Goal: Information Seeking & Learning: Check status

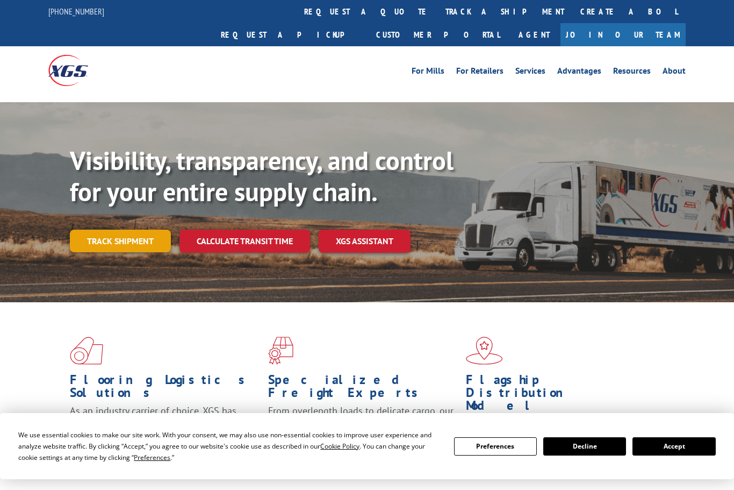
click at [138, 229] on link "Track shipment" at bounding box center [120, 240] width 101 height 23
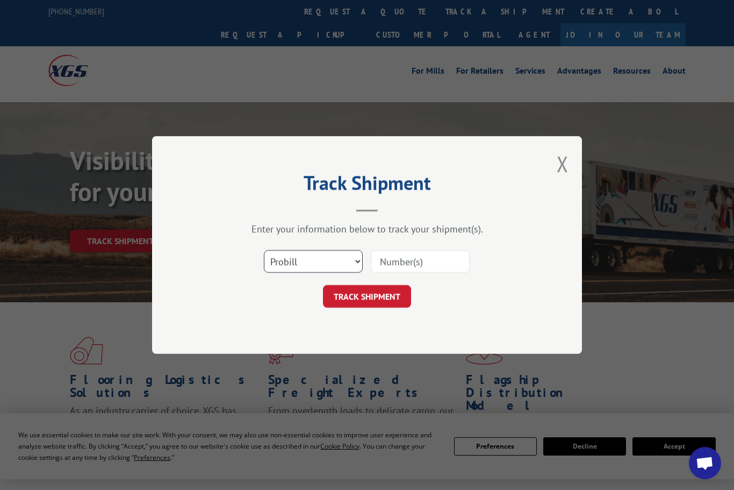
click at [355, 257] on select "Select category... Probill BOL PO" at bounding box center [313, 261] width 99 height 23
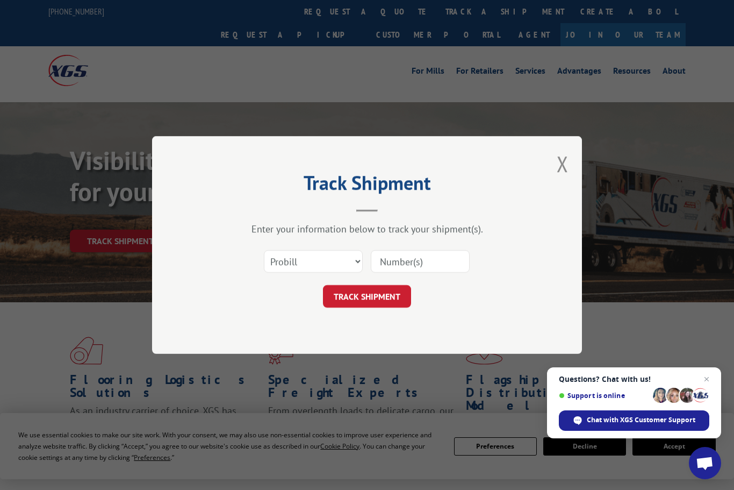
click at [449, 261] on input at bounding box center [420, 261] width 99 height 23
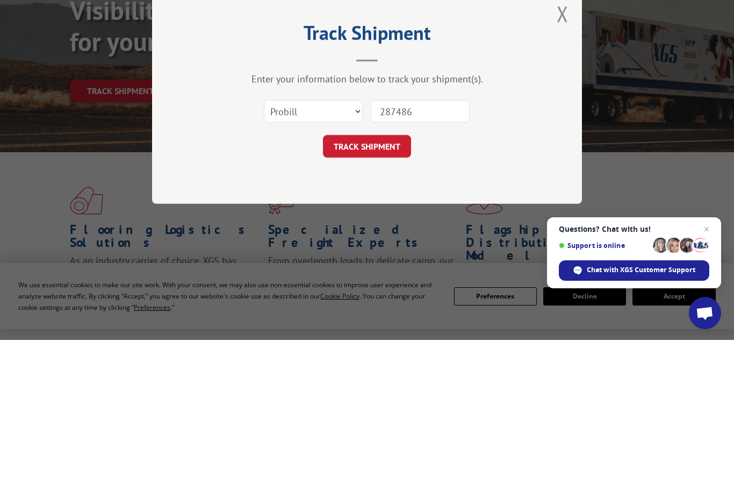
type input "2874866"
click at [385, 285] on button "TRACK SHIPMENT" at bounding box center [367, 296] width 88 height 23
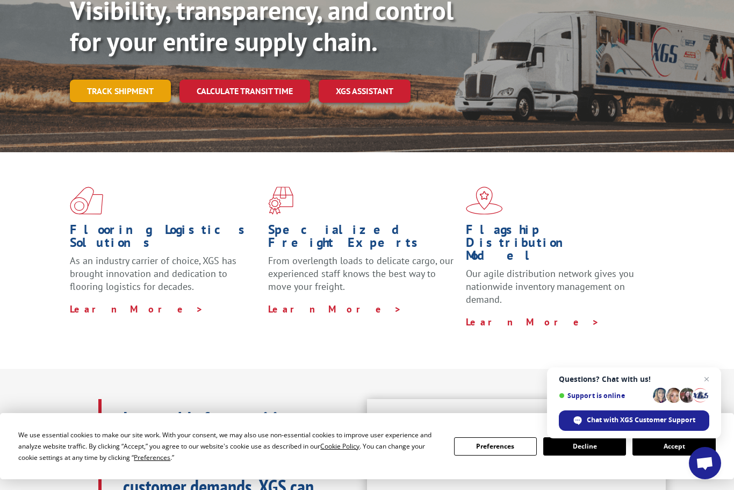
click at [135, 80] on link "Track shipment" at bounding box center [120, 91] width 101 height 23
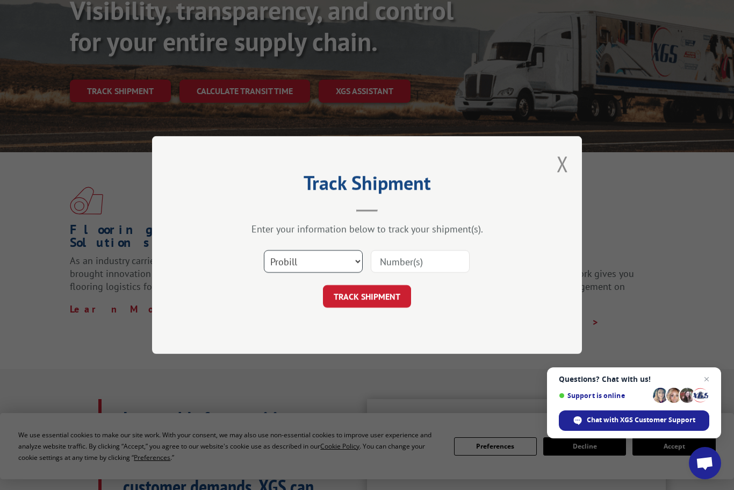
click at [351, 264] on select "Select category... Probill BOL PO" at bounding box center [313, 261] width 99 height 23
select select "bol"
click at [451, 257] on input at bounding box center [420, 261] width 99 height 23
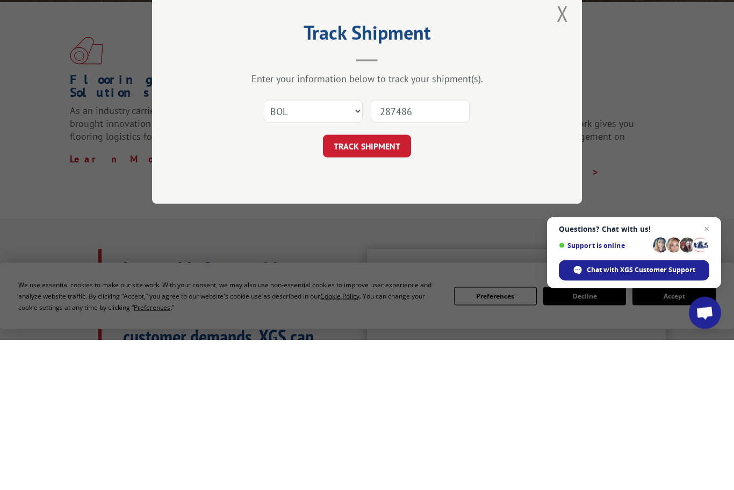
type input "2874866"
click at [373, 285] on button "TRACK SHIPMENT" at bounding box center [367, 296] width 88 height 23
